Goal: Information Seeking & Learning: Learn about a topic

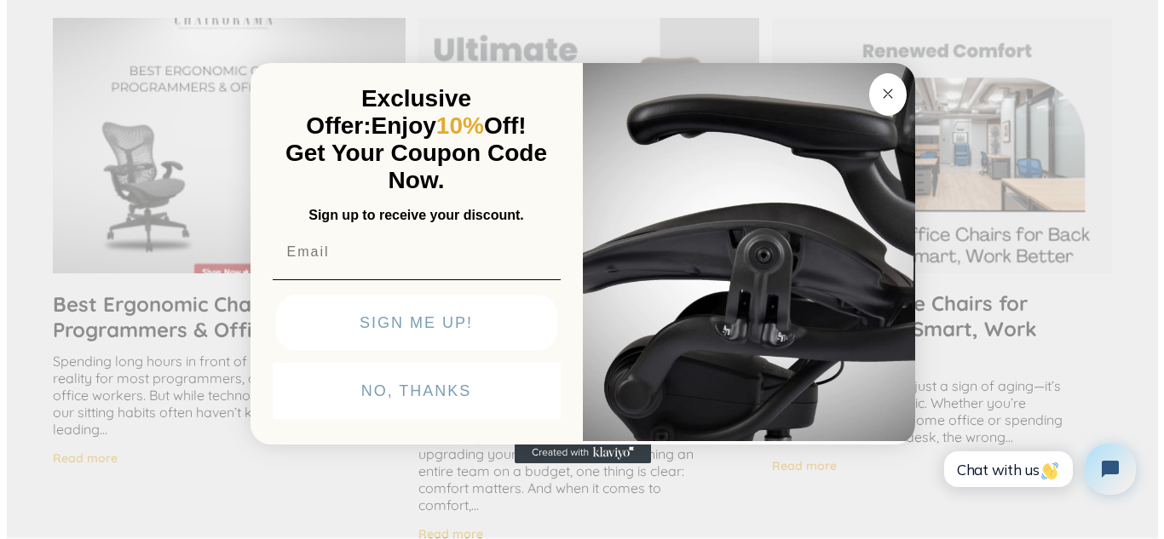
scroll to position [3295, 0]
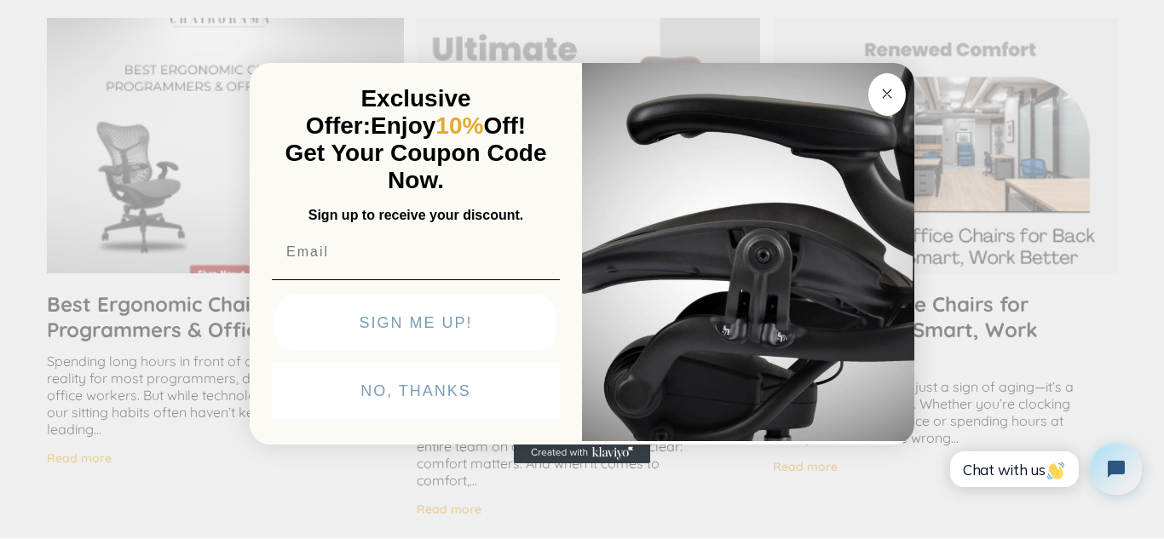
click at [914, 62] on div "Close dialog Exclusive Offer: Enjoy 10% Off! Get Your Coupon Code Now. Sign up …" at bounding box center [582, 267] width 1164 height 539
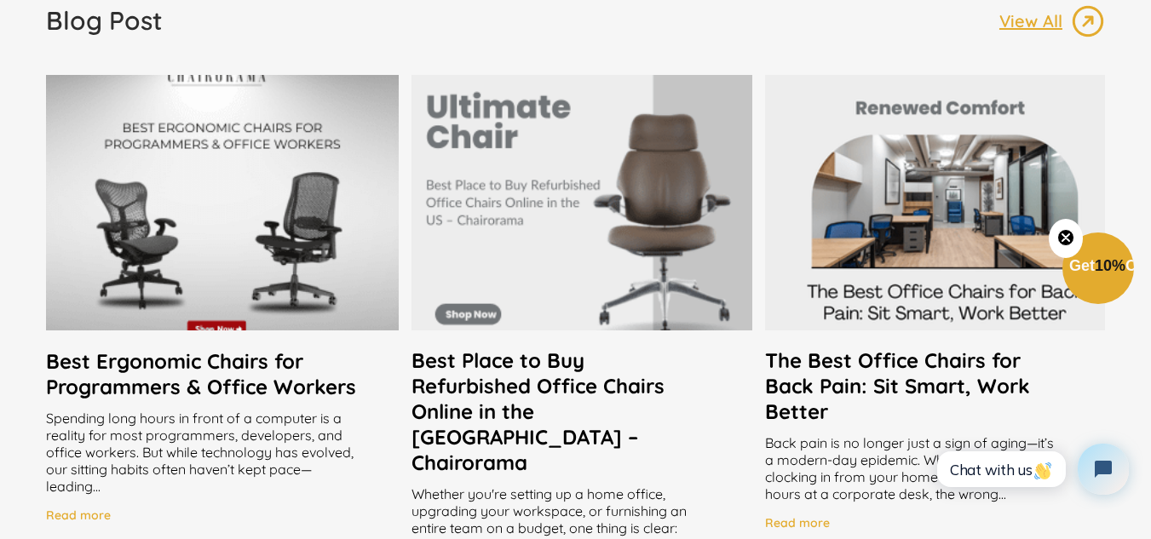
scroll to position [3294, 0]
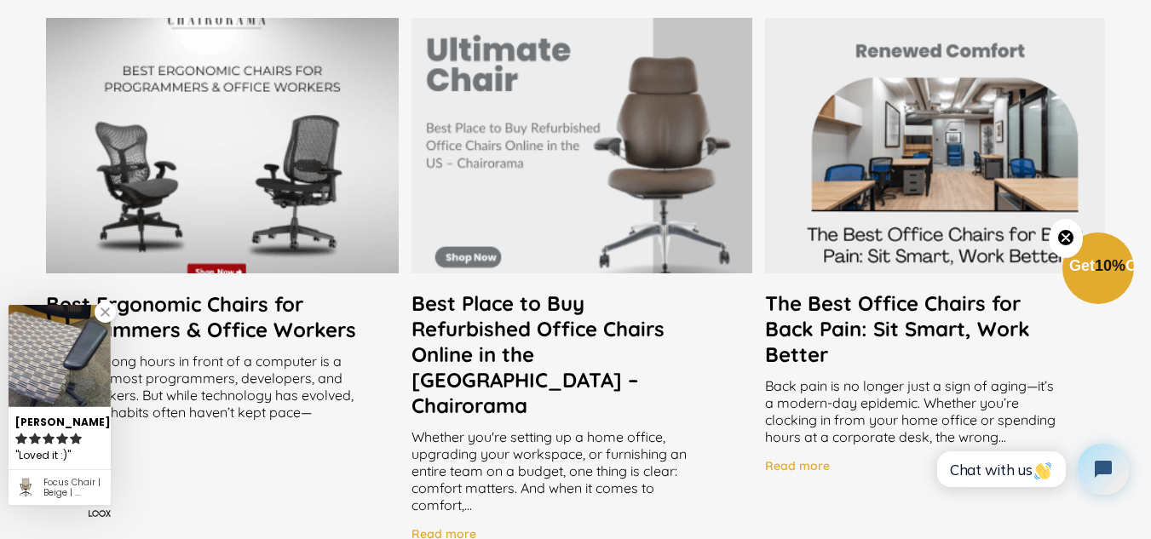
click at [682, 344] on h2 "Best Place to Buy Refurbished Office Chairs Online in the [GEOGRAPHIC_DATA] – C…" at bounding box center [581, 354] width 340 height 128
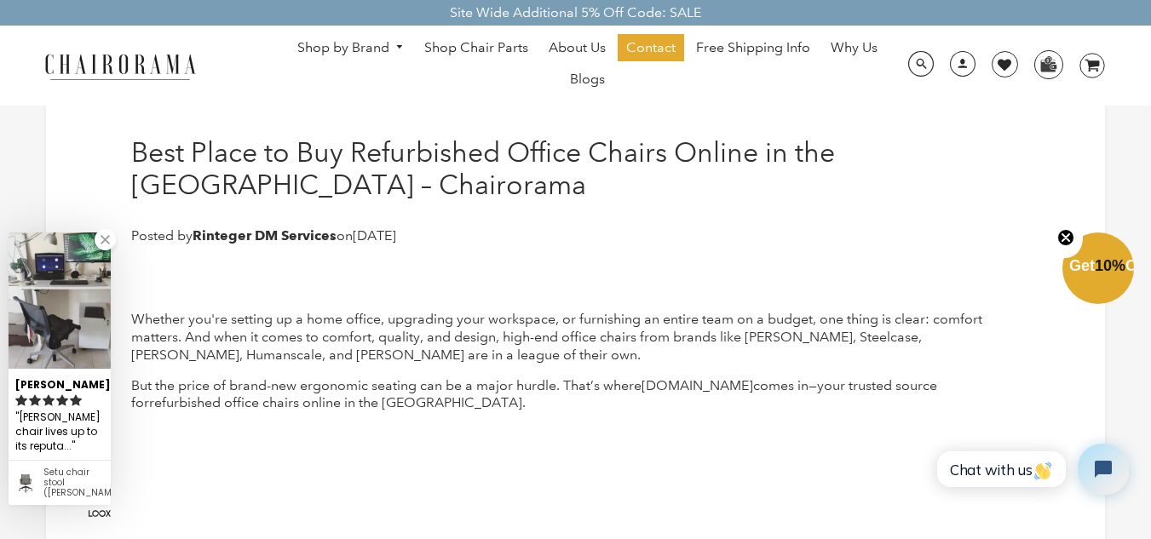
click at [46, 333] on img at bounding box center [60, 301] width 102 height 136
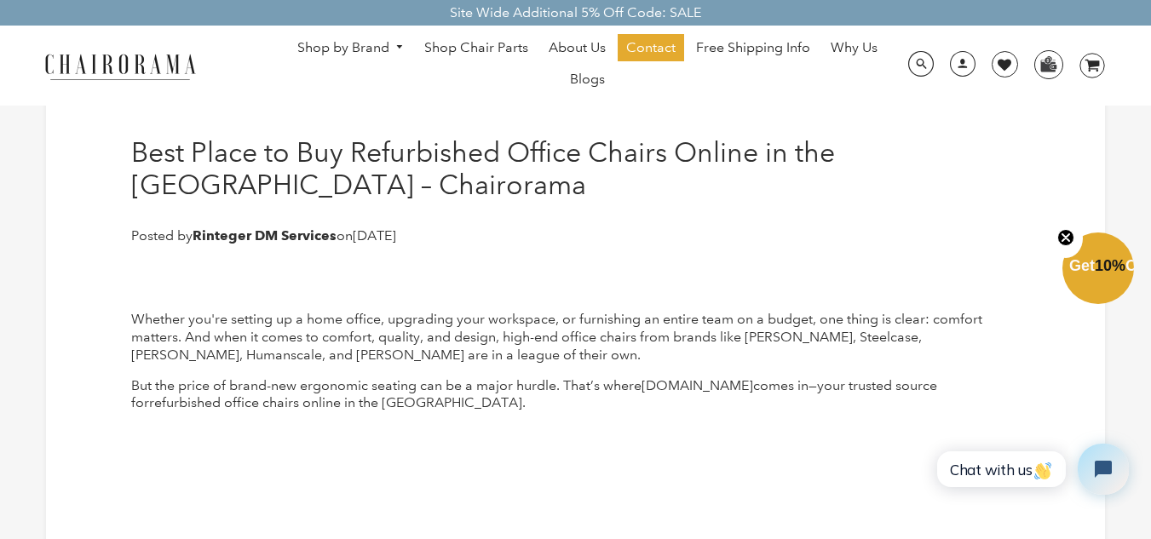
click at [1071, 227] on button "Close teaser" at bounding box center [1066, 238] width 34 height 39
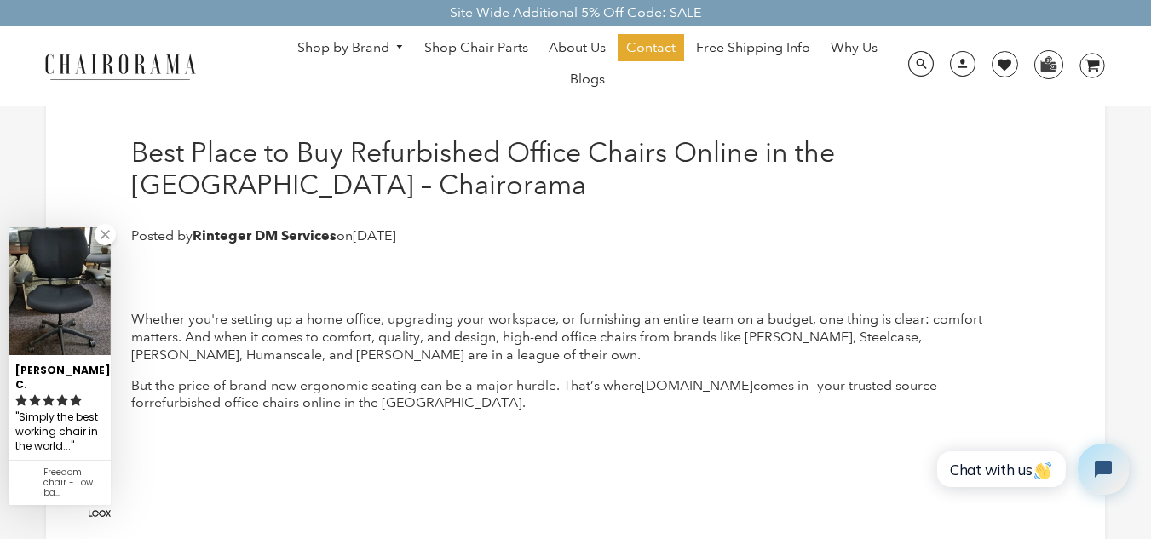
click at [75, 396] on use "rating icon full" at bounding box center [76, 399] width 12 height 11
